Goal: Information Seeking & Learning: Learn about a topic

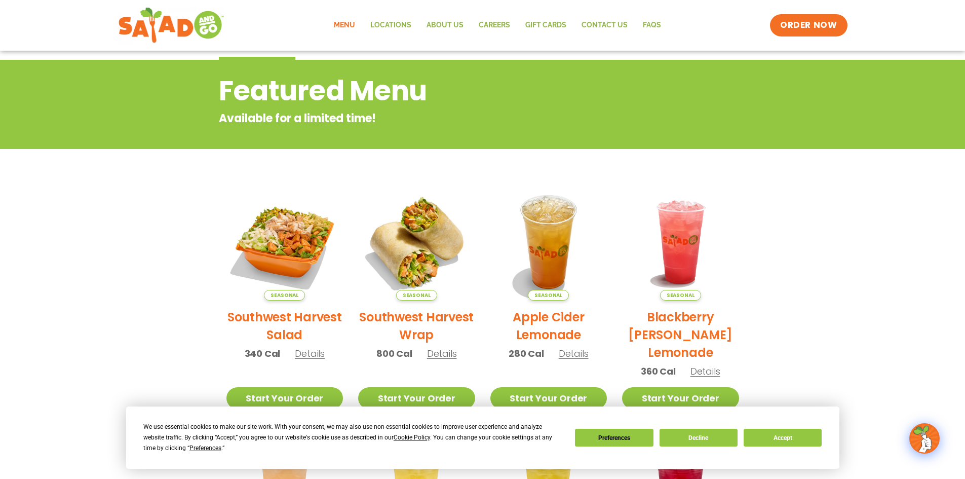
scroll to position [203, 0]
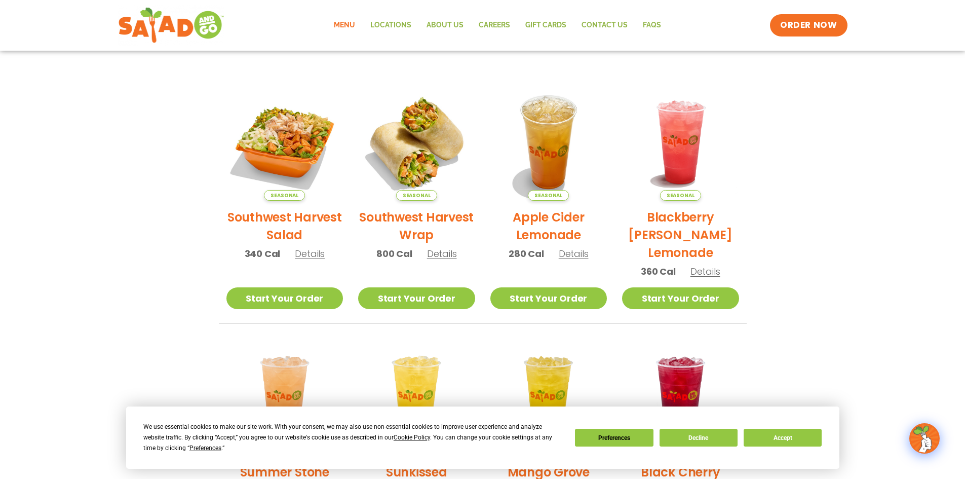
click at [434, 252] on span "Details" at bounding box center [442, 253] width 30 height 13
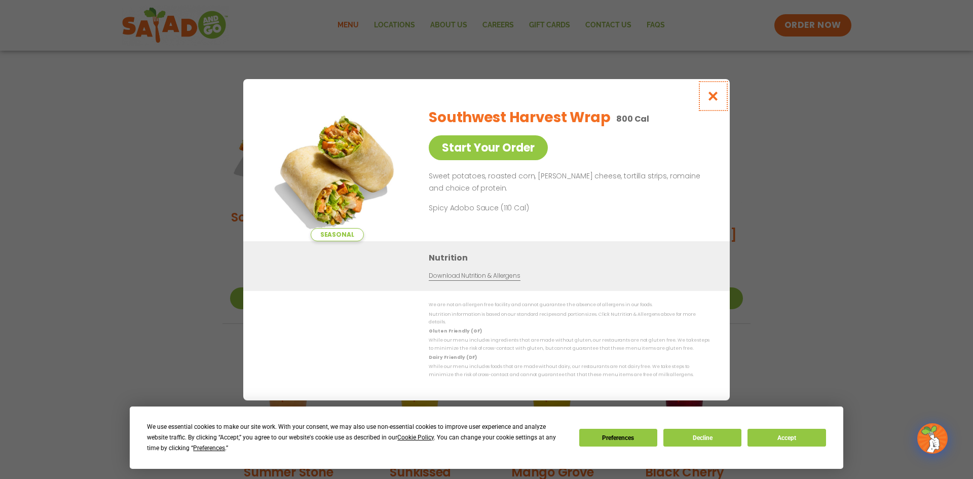
click at [719, 105] on button "Close modal" at bounding box center [713, 96] width 33 height 34
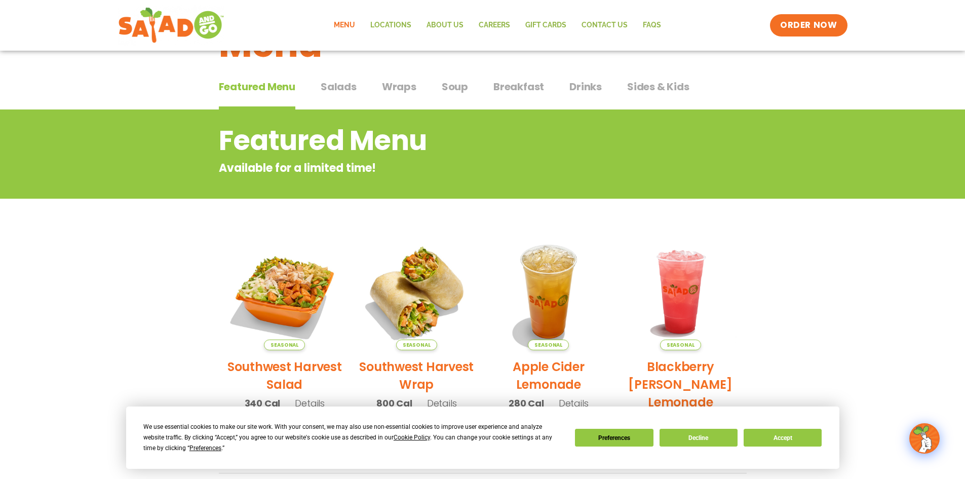
scroll to position [0, 0]
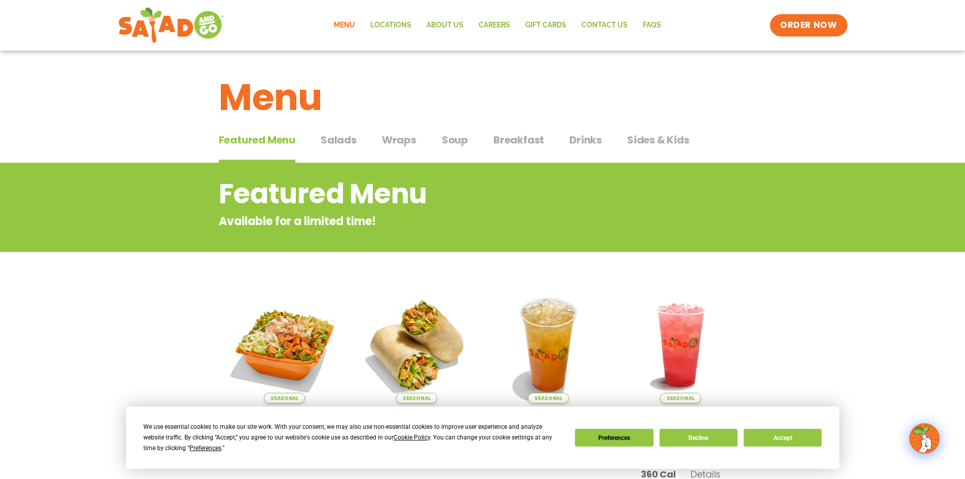
click at [341, 144] on span "Salads" at bounding box center [339, 139] width 36 height 15
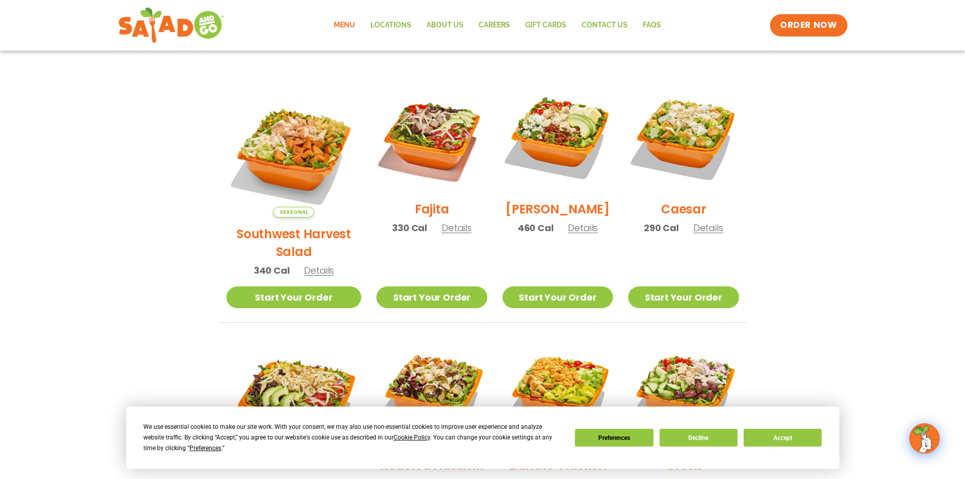
scroll to position [253, 0]
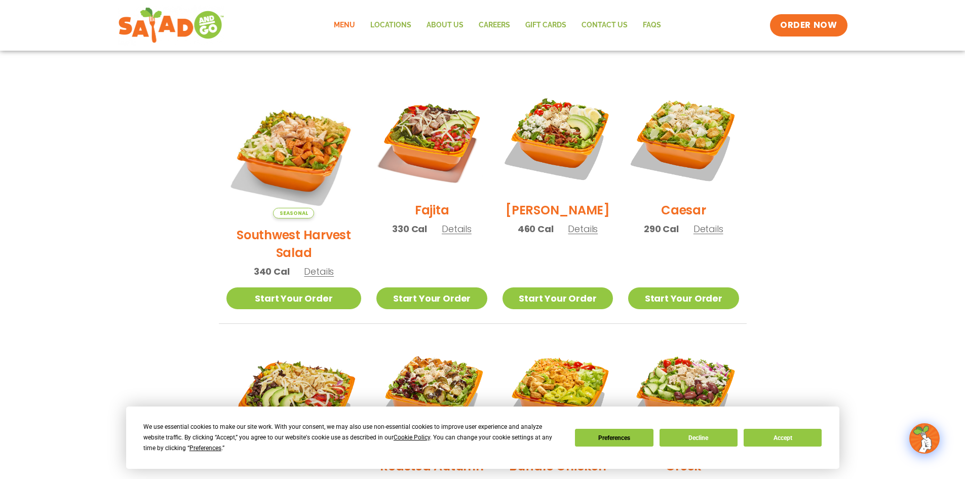
click at [448, 233] on span "Details" at bounding box center [457, 228] width 30 height 13
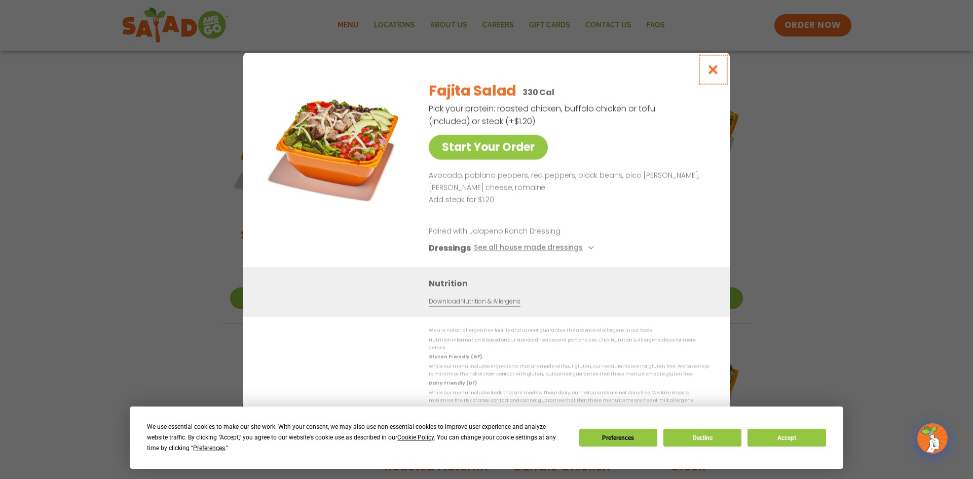
click at [707, 72] on icon "Close modal" at bounding box center [713, 69] width 13 height 11
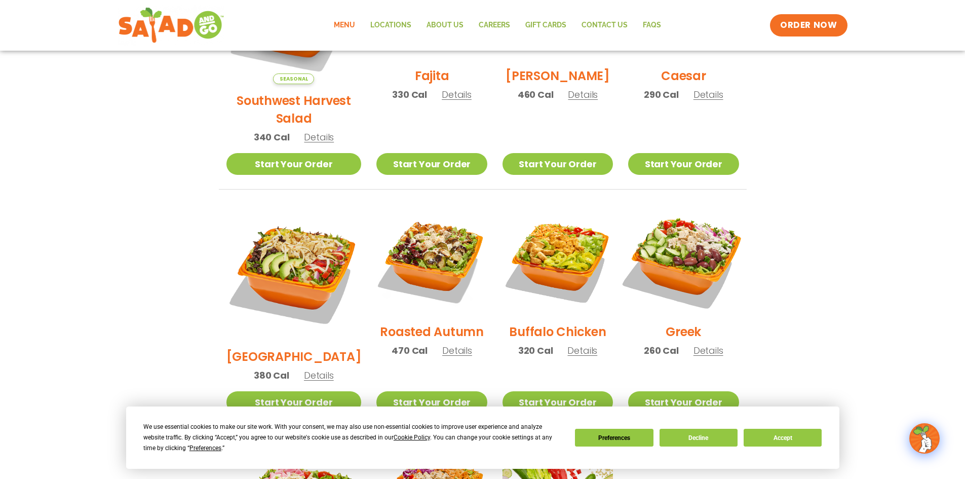
scroll to position [405, 0]
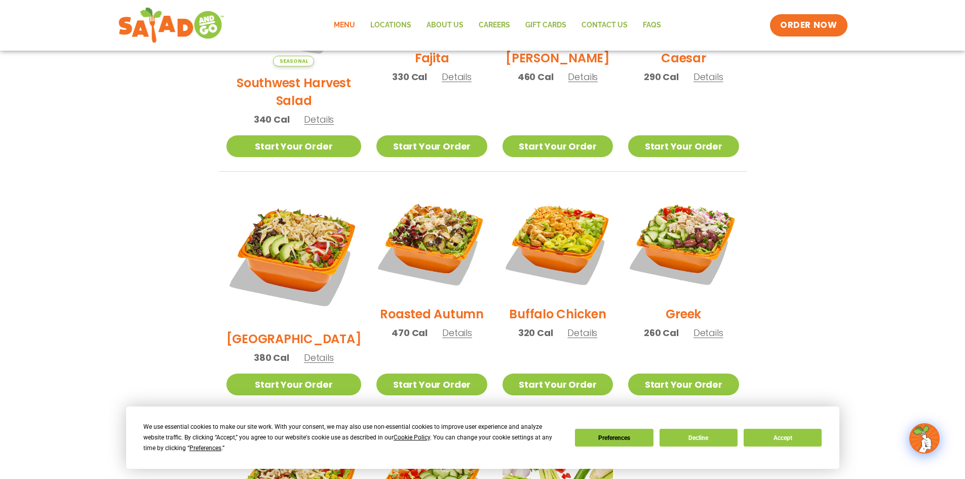
click at [712, 326] on span "Details" at bounding box center [709, 332] width 30 height 13
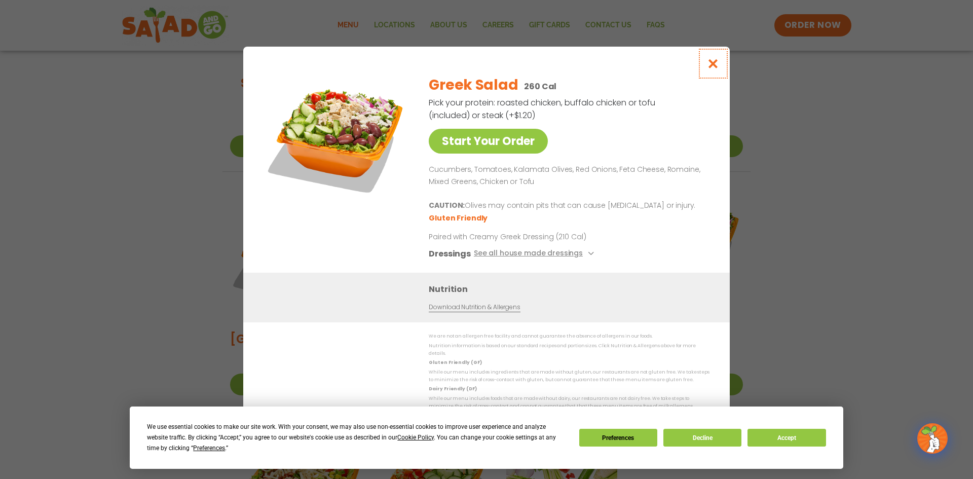
click at [711, 69] on icon "Close modal" at bounding box center [713, 63] width 13 height 11
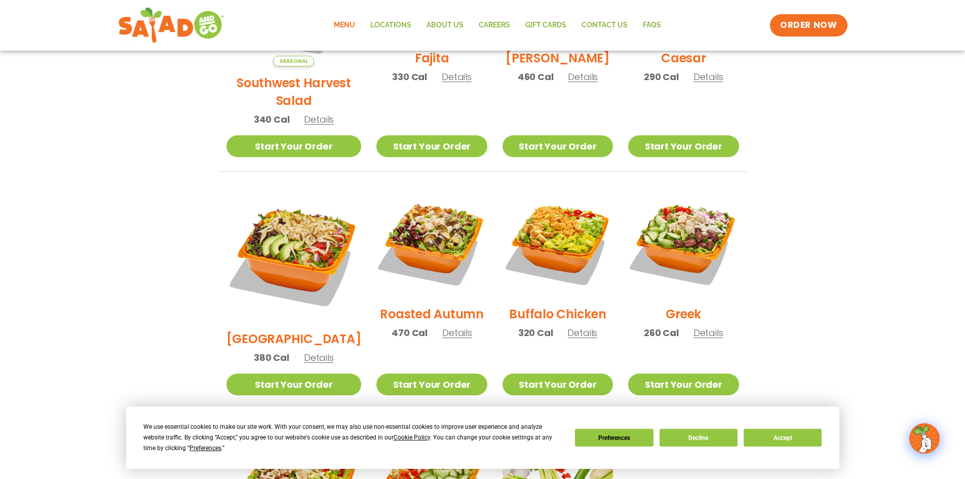
click at [446, 326] on span "Details" at bounding box center [457, 332] width 30 height 13
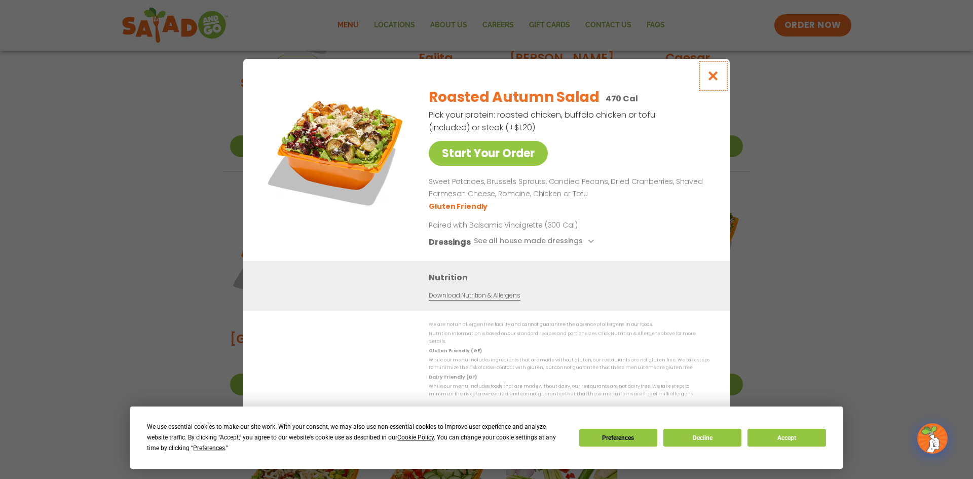
click at [713, 80] on icon "Close modal" at bounding box center [713, 75] width 13 height 11
